Goal: Task Accomplishment & Management: Manage account settings

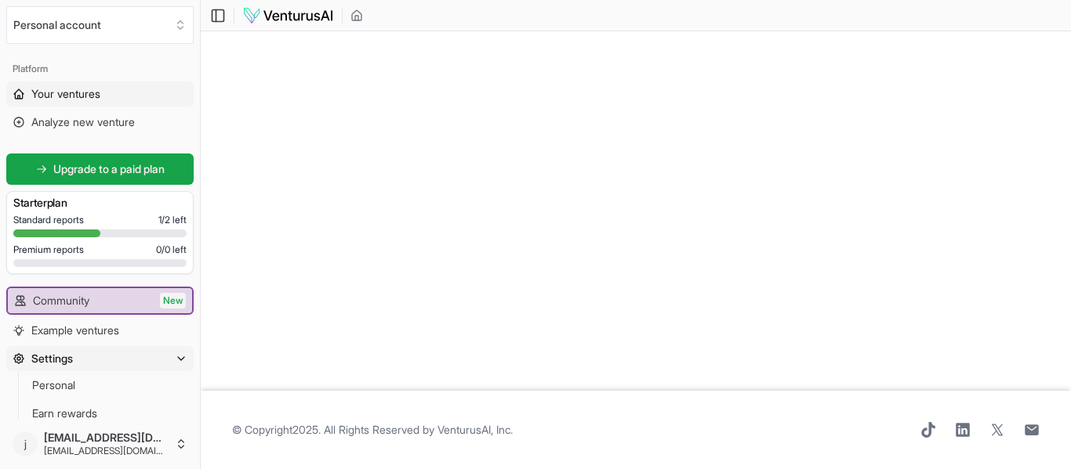
click at [61, 96] on span "Your ventures" at bounding box center [65, 94] width 69 height 16
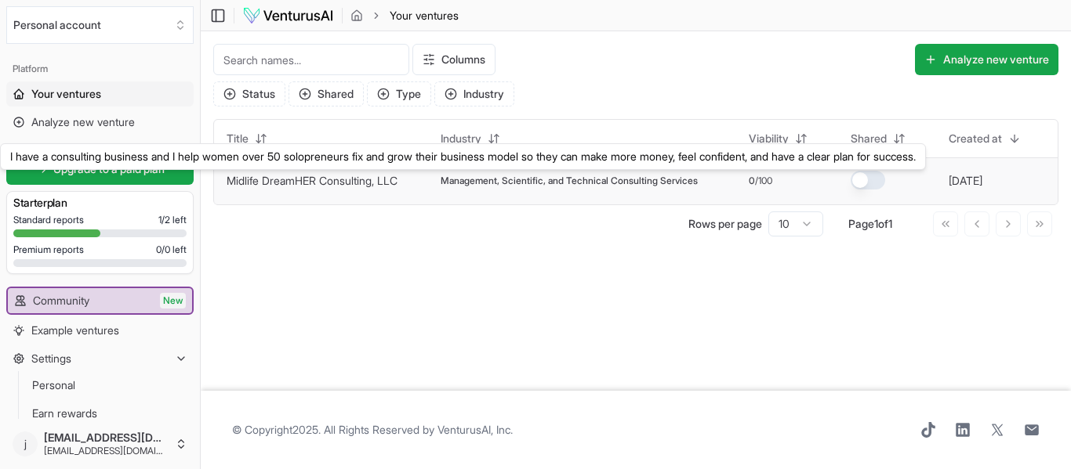
click at [323, 181] on link "Midlife DreamHER Consulting, LLC" at bounding box center [311, 180] width 171 height 13
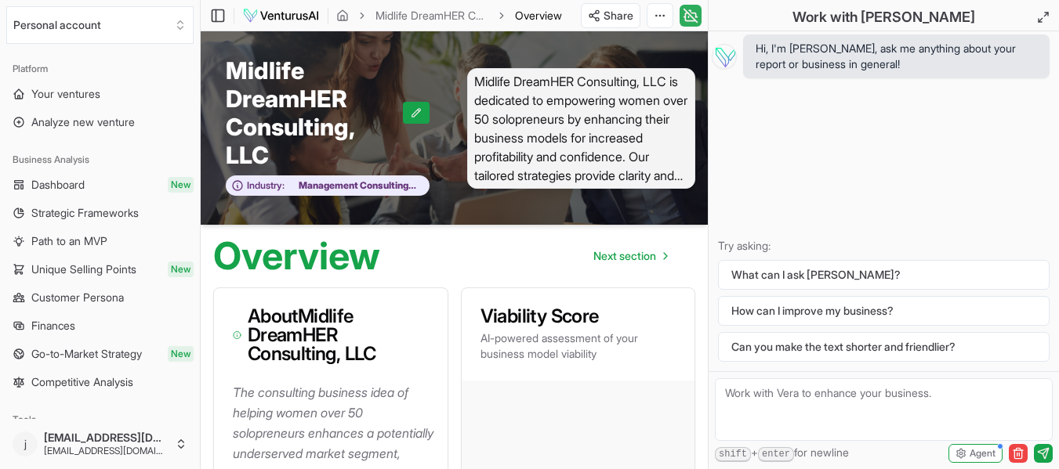
click at [695, 16] on icon at bounding box center [693, 15] width 4 height 4
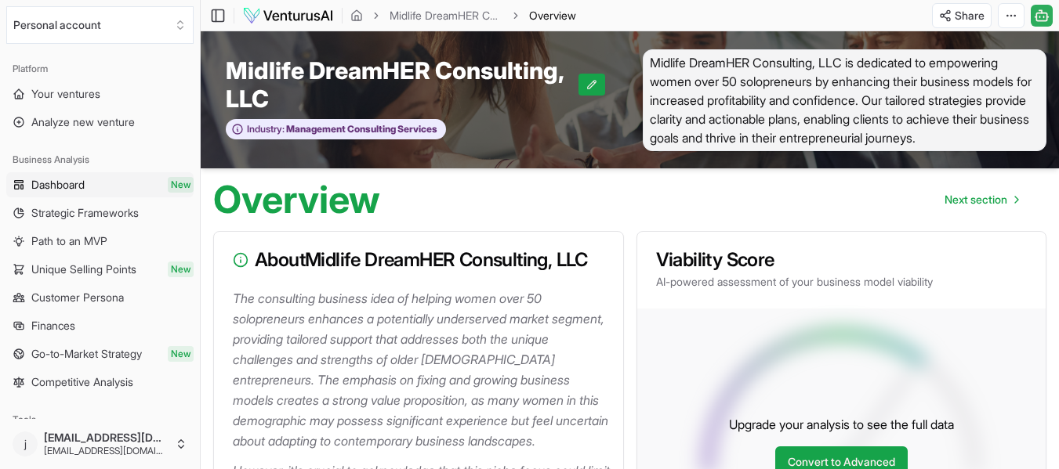
click at [63, 188] on span "Dashboard" at bounding box center [57, 185] width 53 height 16
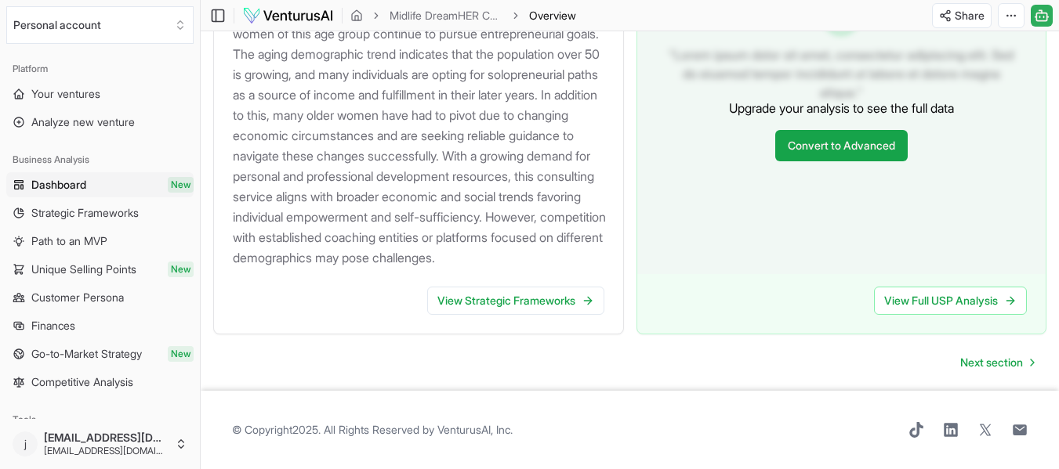
scroll to position [1738, 0]
click at [64, 209] on span "Strategic Frameworks" at bounding box center [84, 213] width 107 height 16
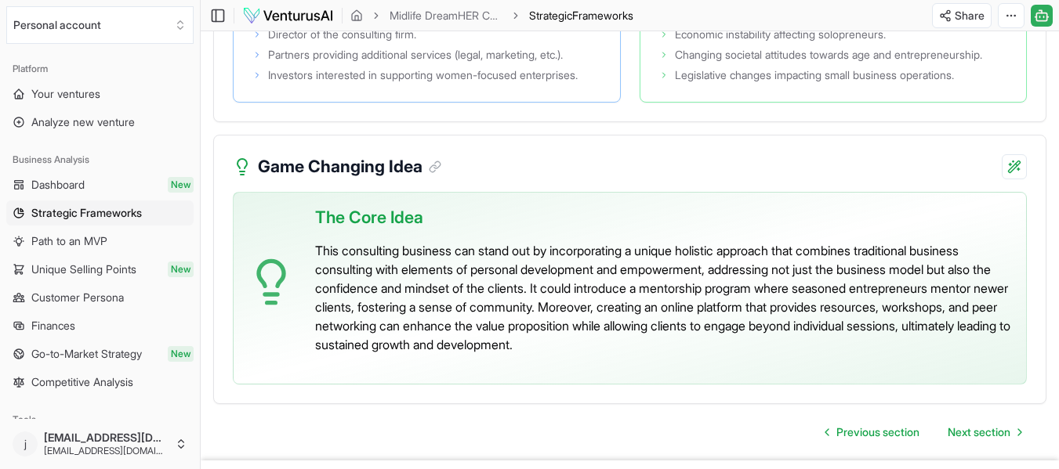
scroll to position [3409, 0]
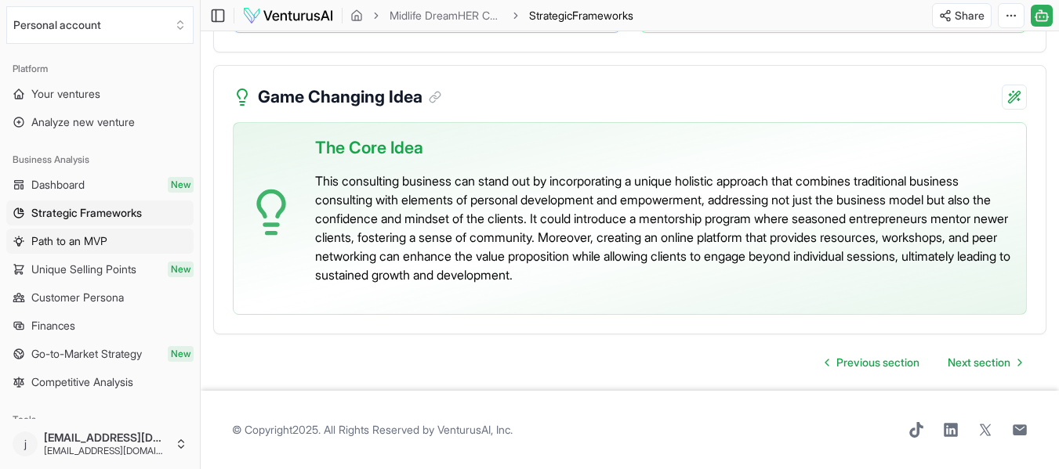
click at [66, 236] on span "Path to an MVP" at bounding box center [69, 242] width 76 height 16
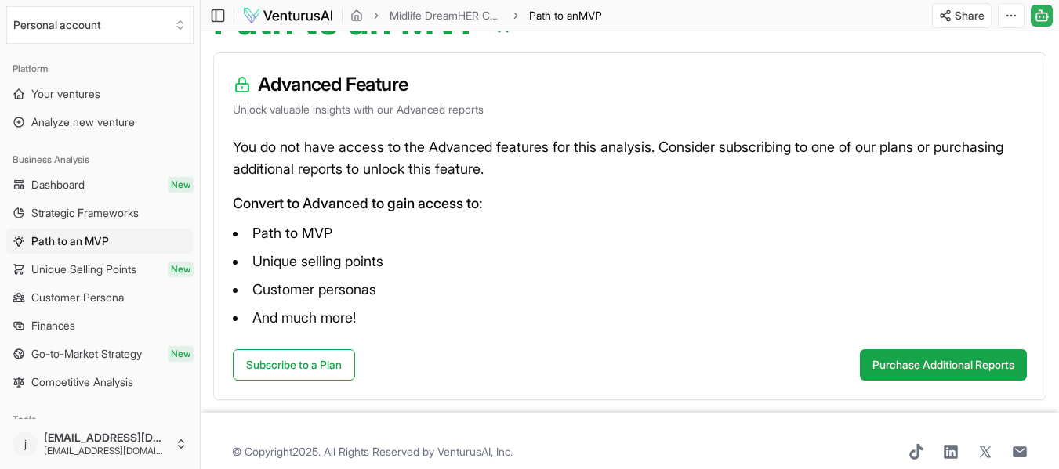
scroll to position [201, 0]
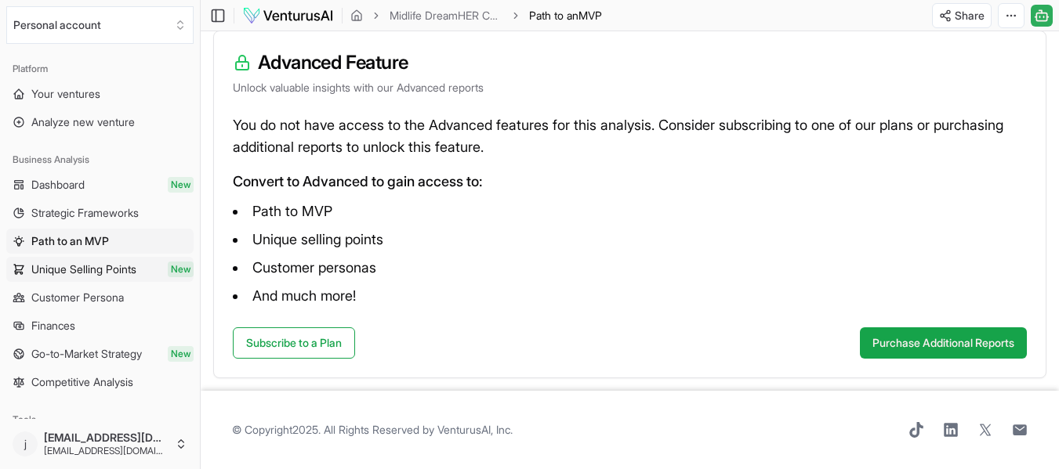
click at [74, 269] on span "Unique Selling Points" at bounding box center [83, 270] width 105 height 16
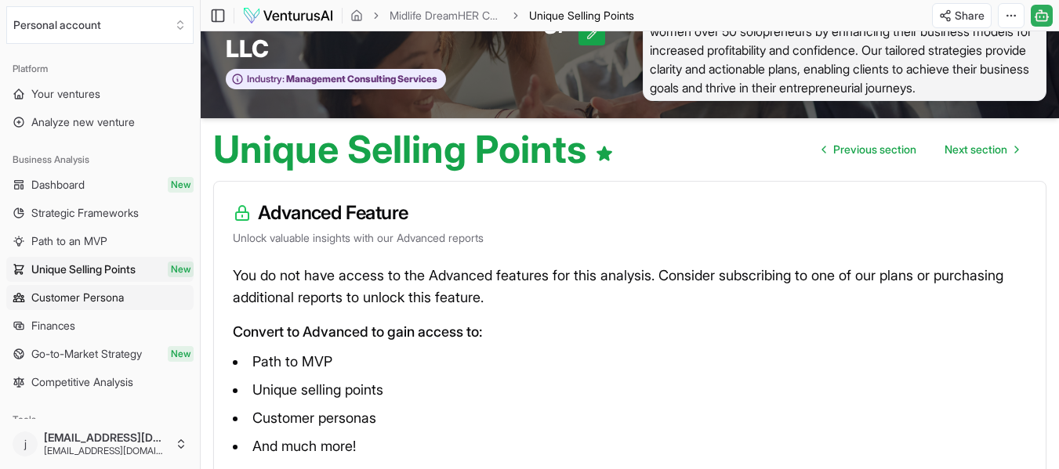
scroll to position [44, 0]
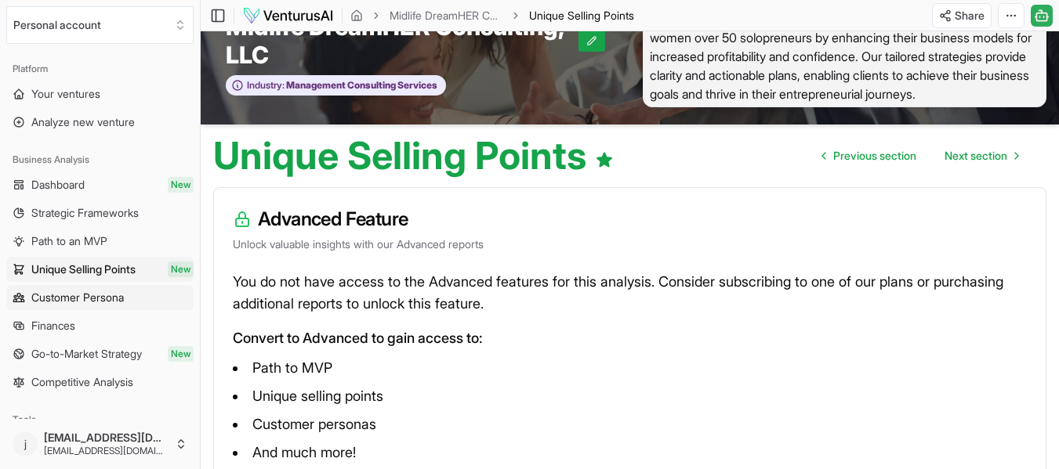
click at [99, 295] on span "Customer Persona" at bounding box center [77, 298] width 92 height 16
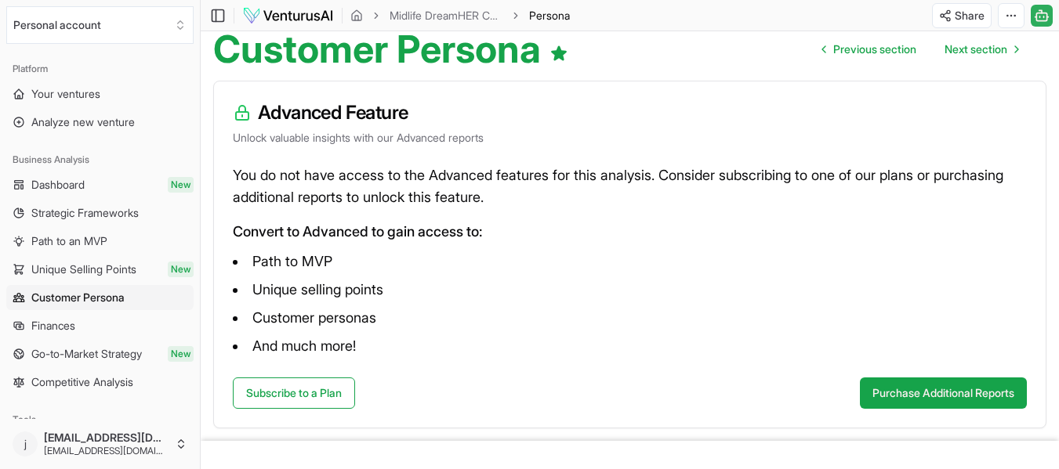
scroll to position [122, 0]
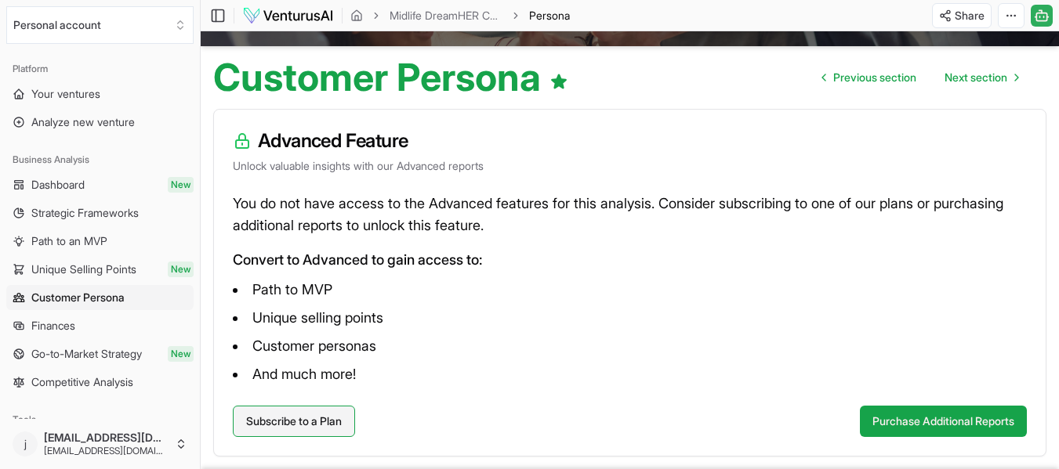
click at [278, 422] on link "Subscribe to a Plan" at bounding box center [294, 421] width 122 height 31
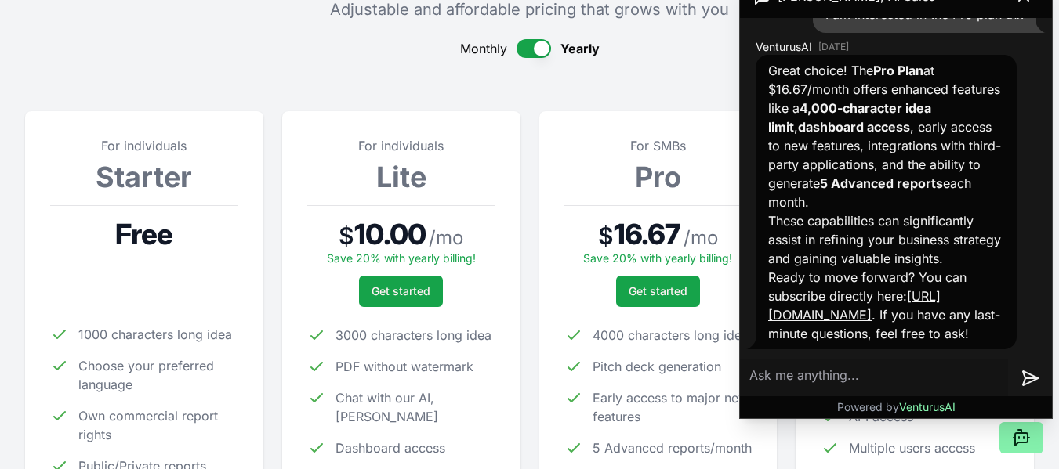
scroll to position [157, 0]
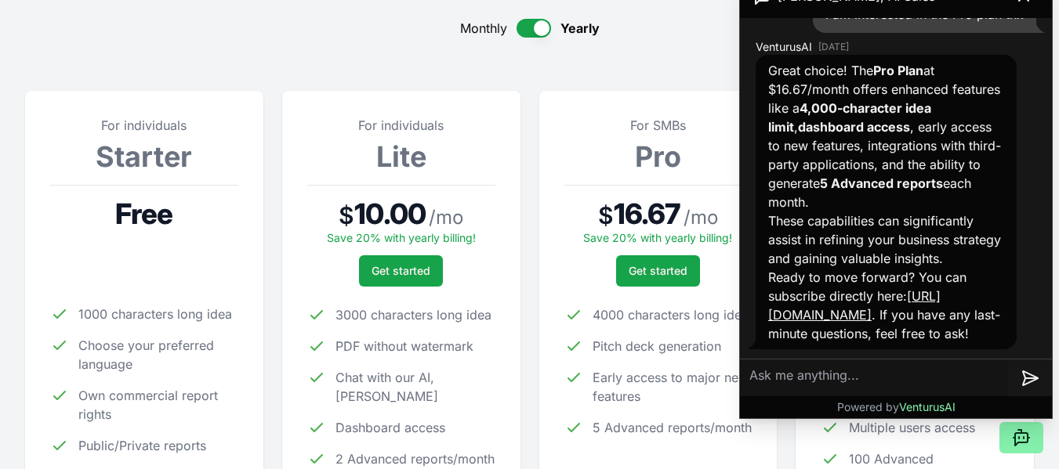
click at [843, 297] on link "[URL][DOMAIN_NAME]" at bounding box center [854, 305] width 172 height 34
